Goal: Task Accomplishment & Management: Manage account settings

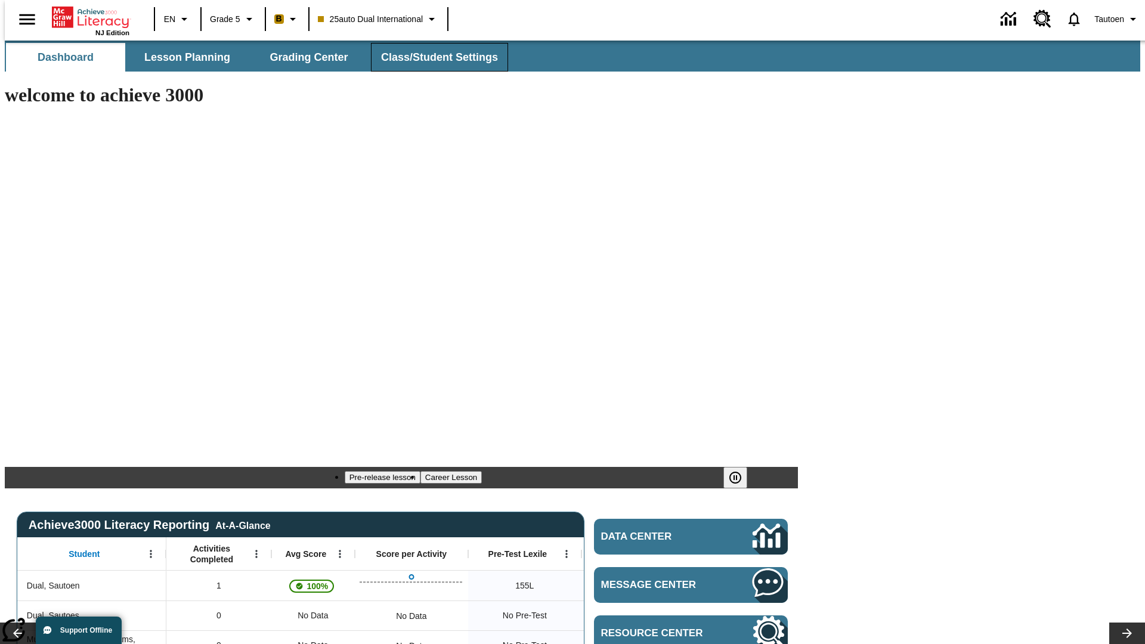
click at [433, 57] on span "Class/Student Settings" at bounding box center [439, 58] width 117 height 14
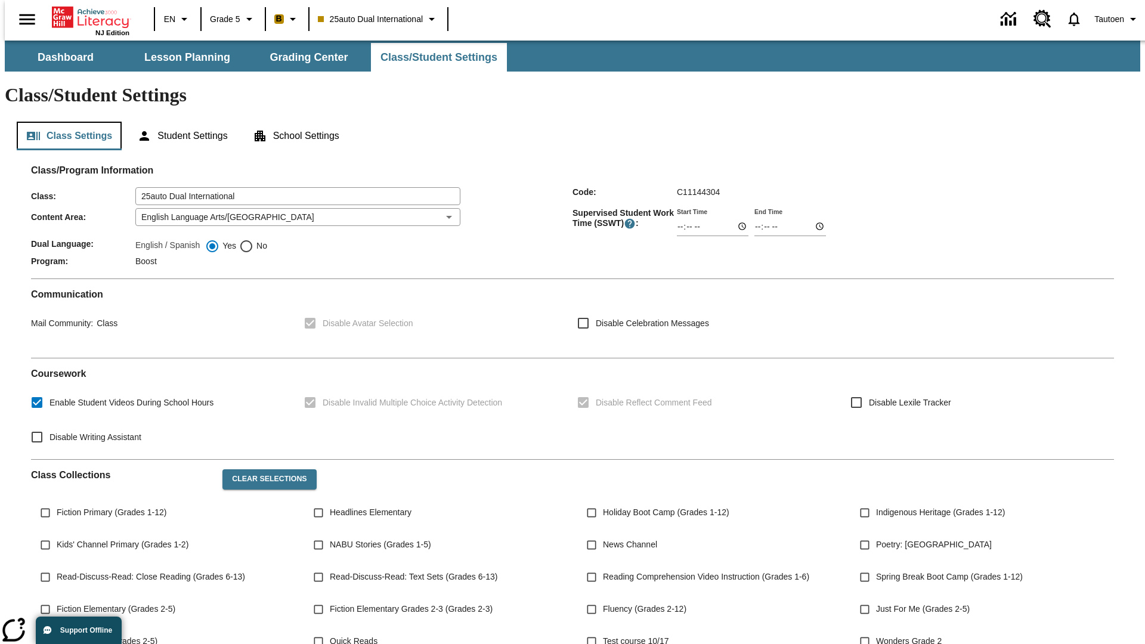
click at [64, 122] on button "Class Settings" at bounding box center [69, 136] width 105 height 29
click at [253, 240] on span "No" at bounding box center [260, 246] width 14 height 13
click at [253, 239] on input "No" at bounding box center [246, 246] width 14 height 14
radio input "true"
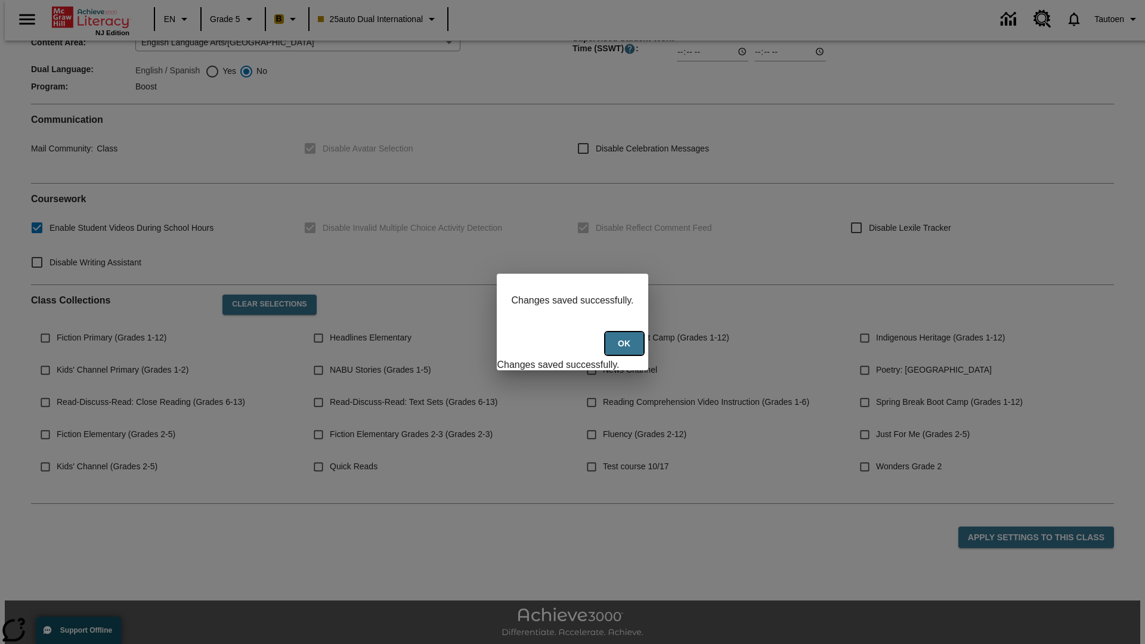
click at [626, 350] on button "Ok" at bounding box center [624, 343] width 38 height 23
